Goal: Navigation & Orientation: Find specific page/section

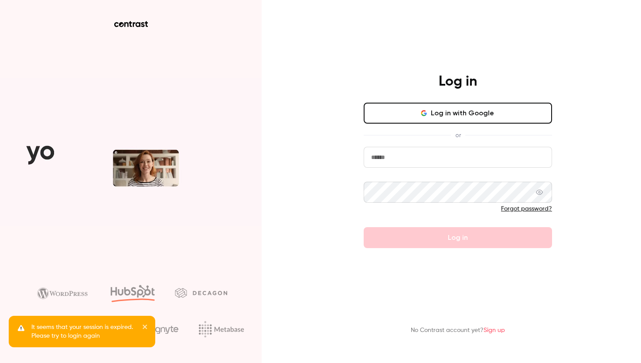
click at [470, 108] on button "Log in with Google" at bounding box center [458, 113] width 188 height 21
